Goal: Information Seeking & Learning: Find specific fact

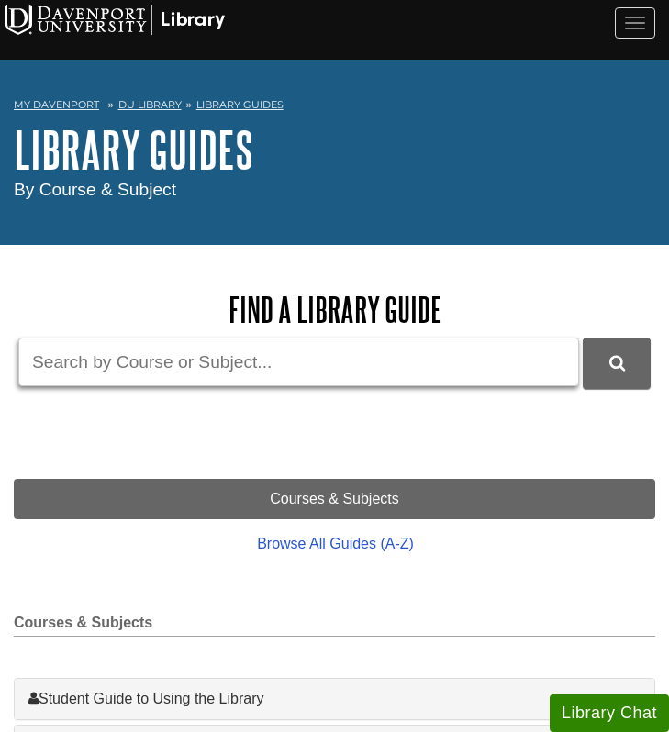
click at [202, 377] on input "Guide Search Terms" at bounding box center [298, 362] width 560 height 49
type input "is depression hereditary"
click at [582, 338] on button "DU Library Guides Search" at bounding box center [616, 363] width 68 height 50
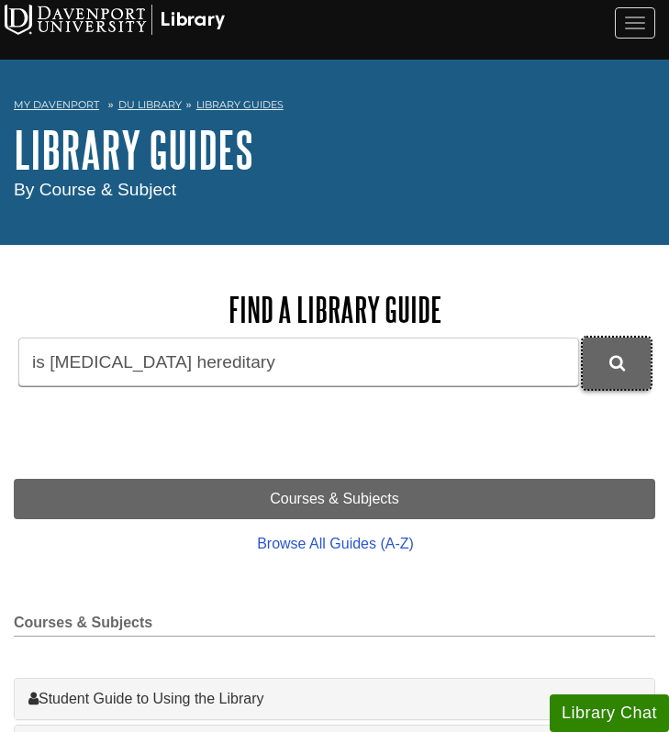
click at [607, 368] on button "DU Library Guides Search" at bounding box center [616, 363] width 68 height 50
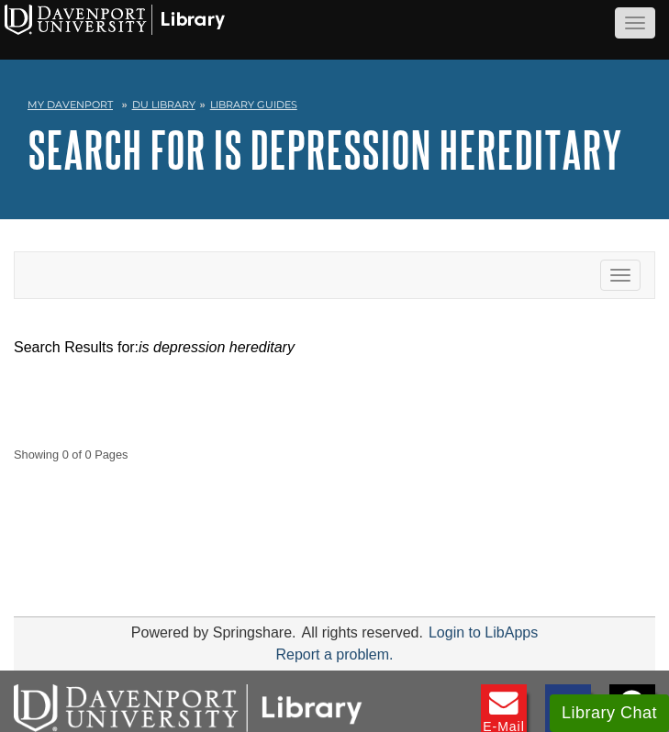
click at [636, 28] on span "button" at bounding box center [635, 29] width 20 height 2
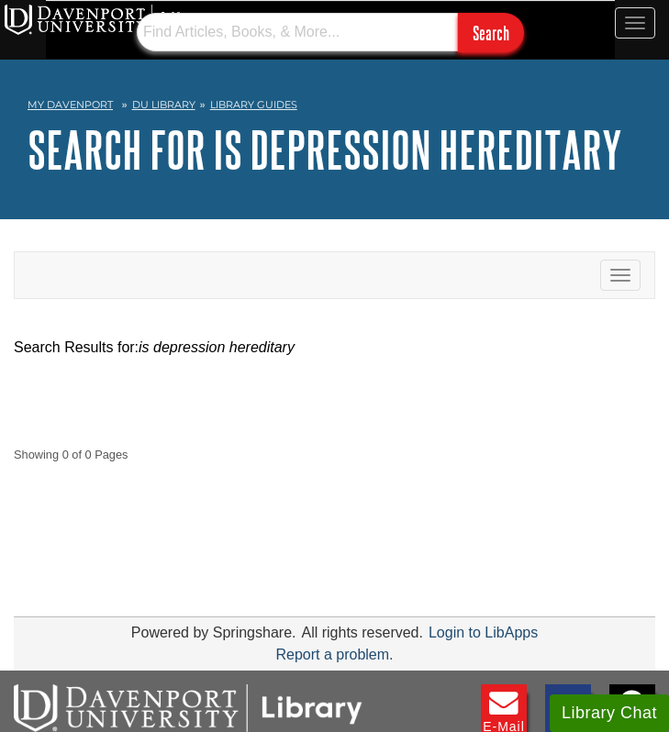
click at [323, 39] on input "text" at bounding box center [297, 32] width 321 height 39
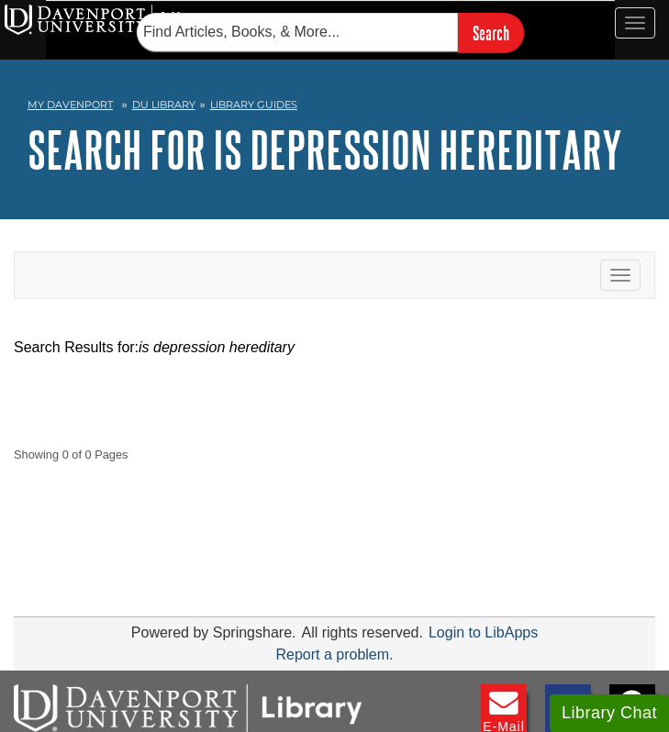
click at [268, 349] on em "is depression hereditary" at bounding box center [217, 347] width 156 height 16
click at [625, 271] on button "Toggle navigation" at bounding box center [620, 275] width 40 height 31
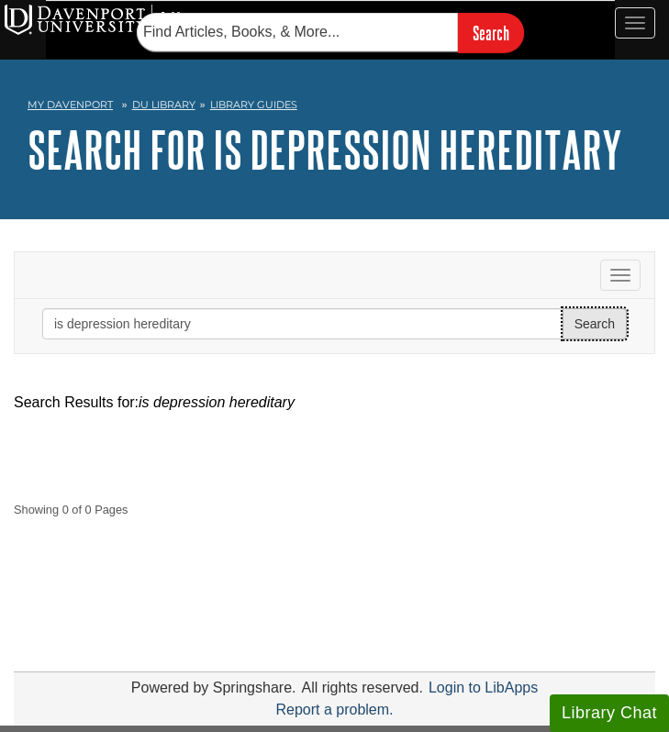
click at [581, 329] on button "Search" at bounding box center [594, 323] width 64 height 31
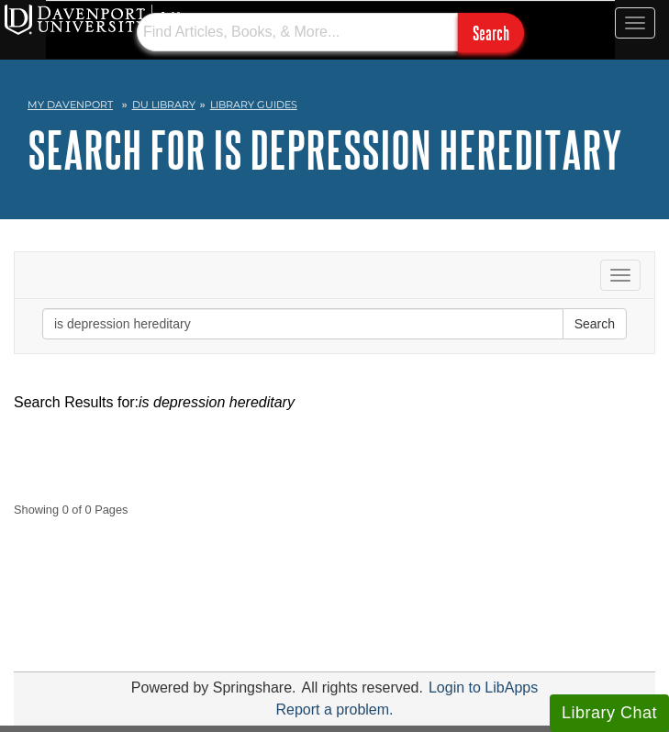
click at [342, 37] on input "text" at bounding box center [297, 32] width 321 height 39
type input "is depression hereditary"
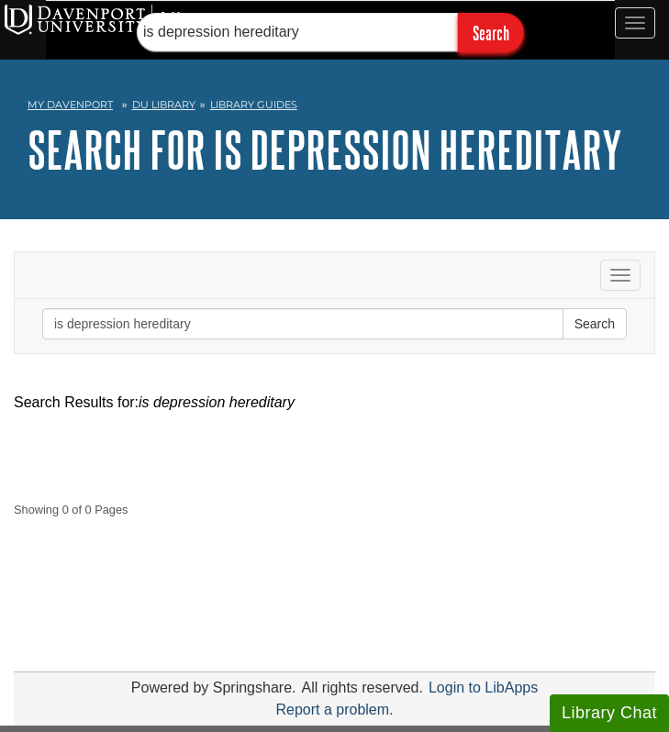
click at [466, 39] on input "Search" at bounding box center [491, 32] width 66 height 39
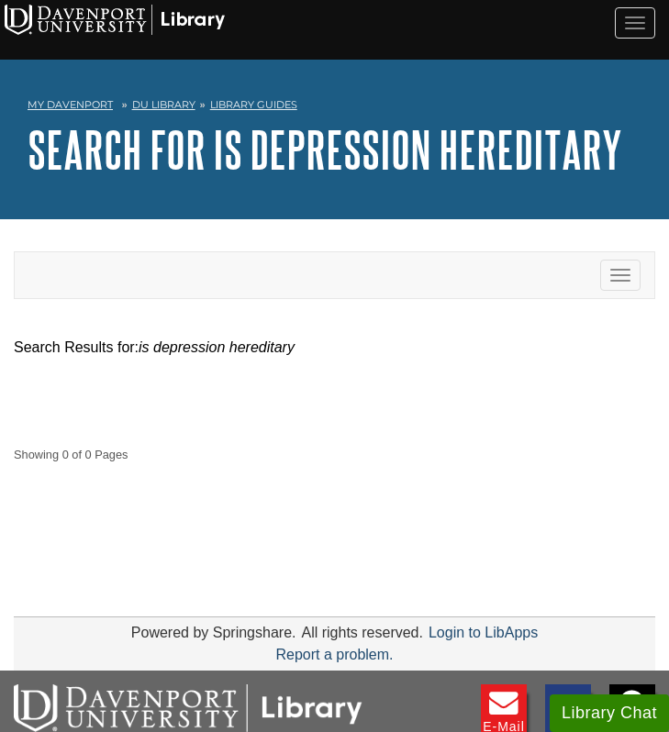
click at [329, 22] on div "Search" at bounding box center [334, 30] width 669 height 60
click at [353, 416] on div at bounding box center [334, 416] width 669 height 23
click at [338, 291] on div "Toggle navigation" at bounding box center [334, 275] width 639 height 46
click at [642, 17] on span "button" at bounding box center [635, 18] width 20 height 2
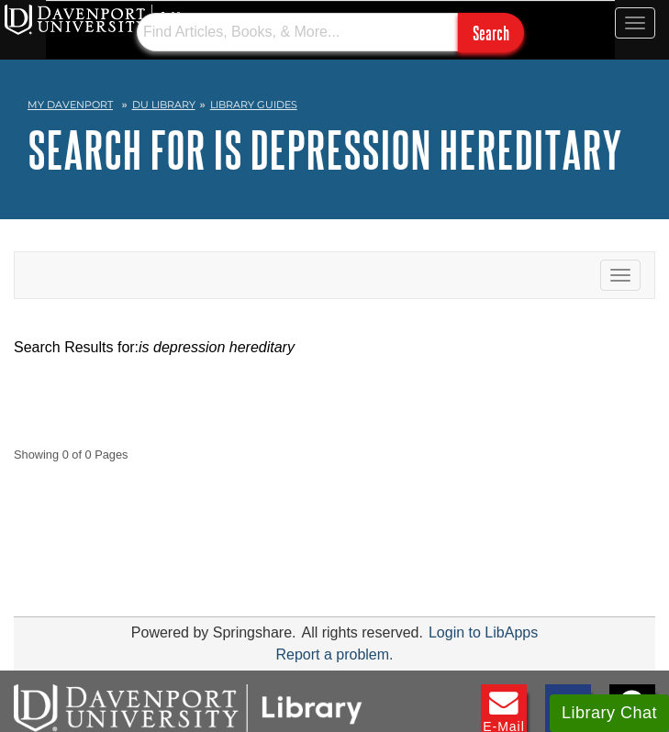
click at [342, 42] on input "text" at bounding box center [297, 32] width 321 height 39
click at [224, 38] on input "depression" at bounding box center [297, 32] width 321 height 39
type input "major depression and genetics"
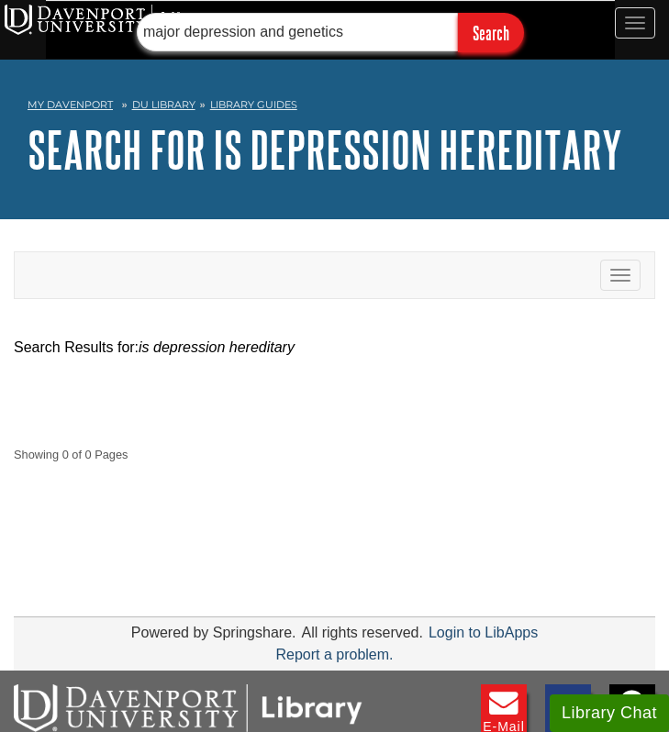
click at [458, 13] on input "Search" at bounding box center [491, 32] width 66 height 39
